Goal: Navigation & Orientation: Find specific page/section

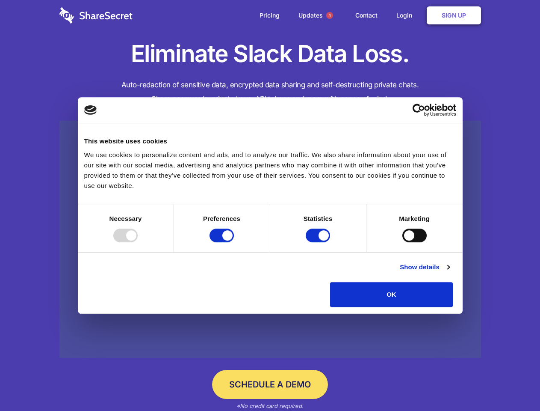
click at [138, 242] on div at bounding box center [125, 235] width 24 height 14
click at [234, 242] on input "Preferences" at bounding box center [222, 235] width 24 height 14
checkbox input "false"
click at [319, 242] on input "Statistics" at bounding box center [318, 235] width 24 height 14
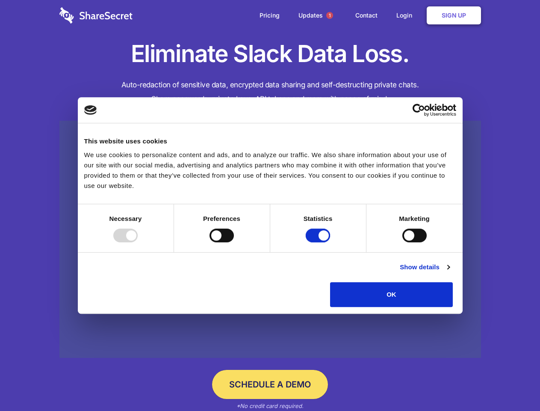
checkbox input "false"
click at [403, 242] on input "Marketing" at bounding box center [415, 235] width 24 height 14
checkbox input "true"
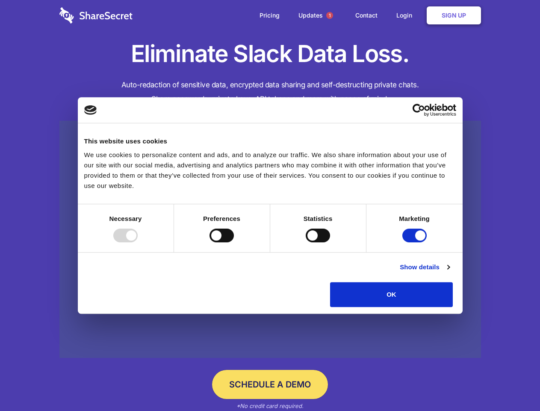
click at [450, 272] on link "Show details" at bounding box center [425, 267] width 50 height 10
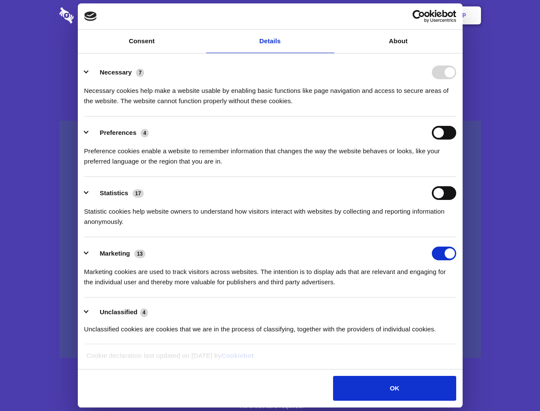
click at [457, 116] on li "Necessary 7 Necessary cookies help make a website usable by enabling basic func…" at bounding box center [270, 86] width 372 height 60
click at [329, 15] on span "1" at bounding box center [329, 15] width 7 height 7
